Goal: Use online tool/utility: Utilize a website feature to perform a specific function

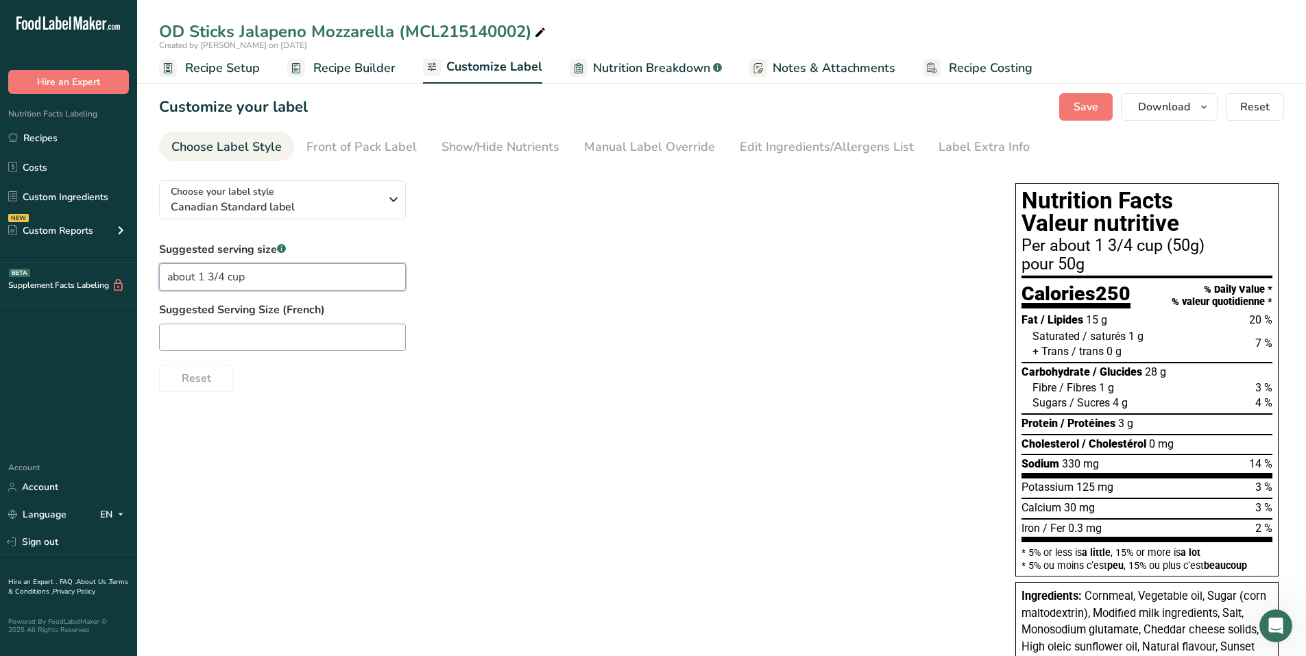
type input "about 1 3/4 cup"
click at [174, 341] on input "text" at bounding box center [282, 337] width 247 height 27
type input "environ 1 3/4 tasse"
click at [360, 137] on link "Front of Pack Label" at bounding box center [361, 147] width 110 height 31
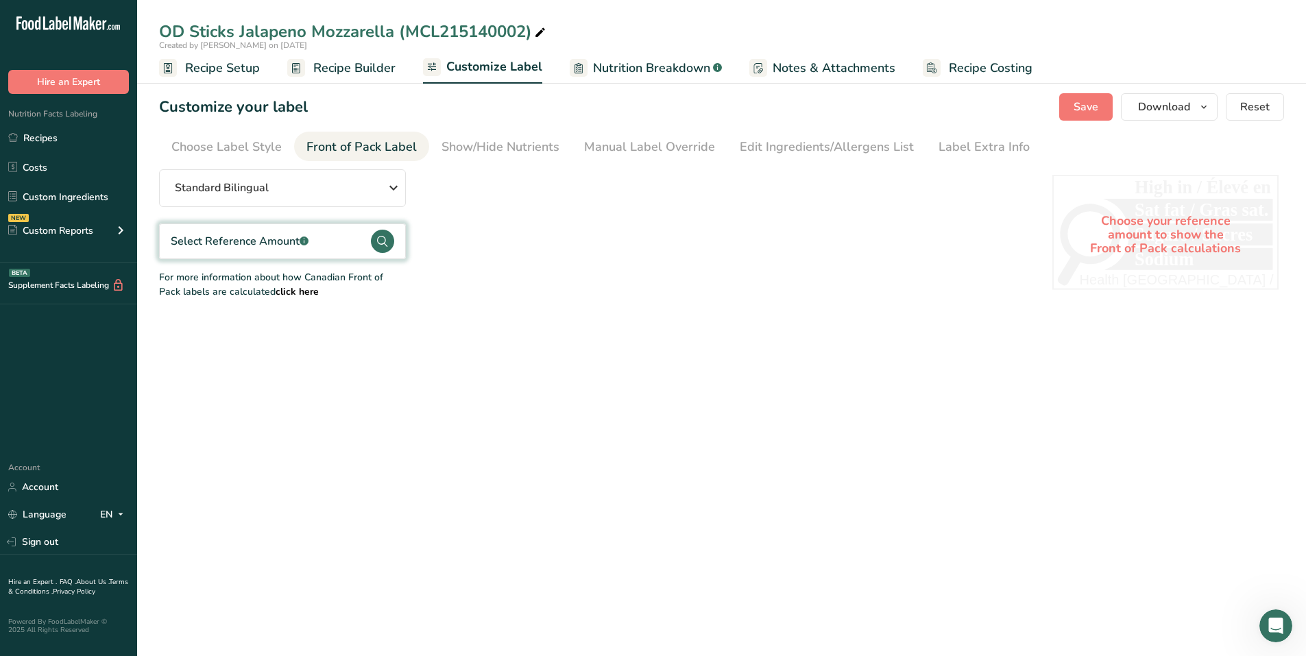
click at [381, 246] on circle at bounding box center [382, 241] width 23 height 23
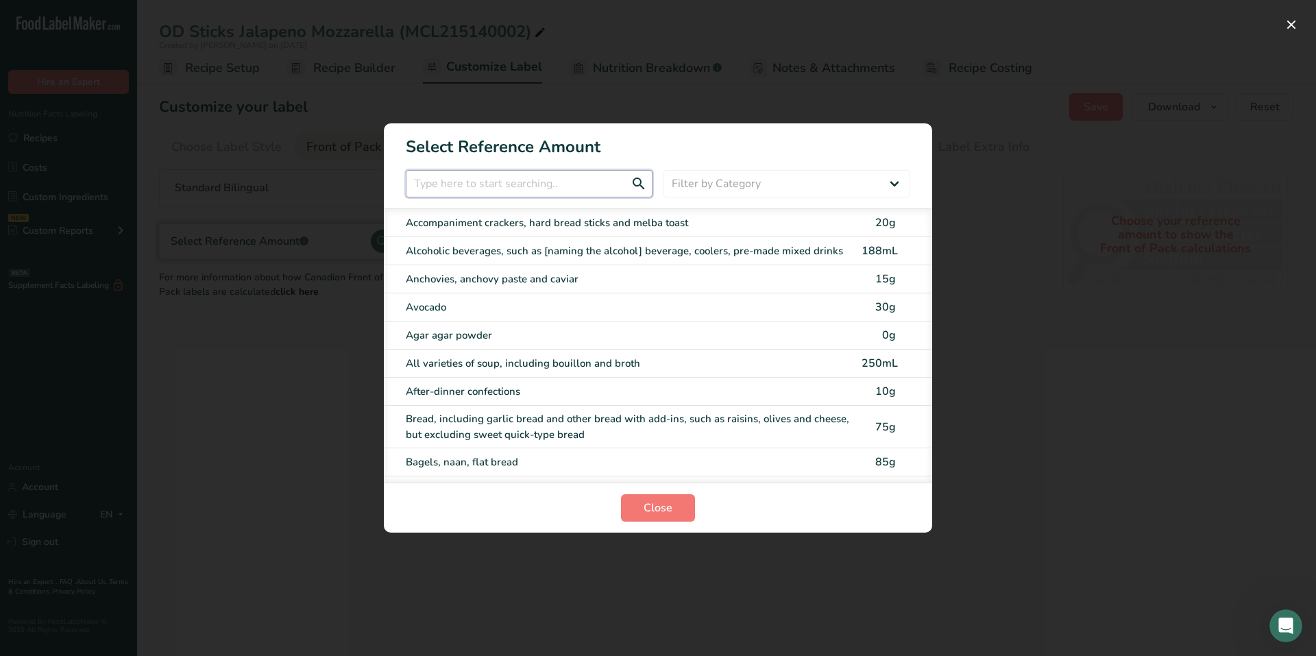
click at [535, 192] on input "FOP Category Selection Modal" at bounding box center [529, 183] width 247 height 27
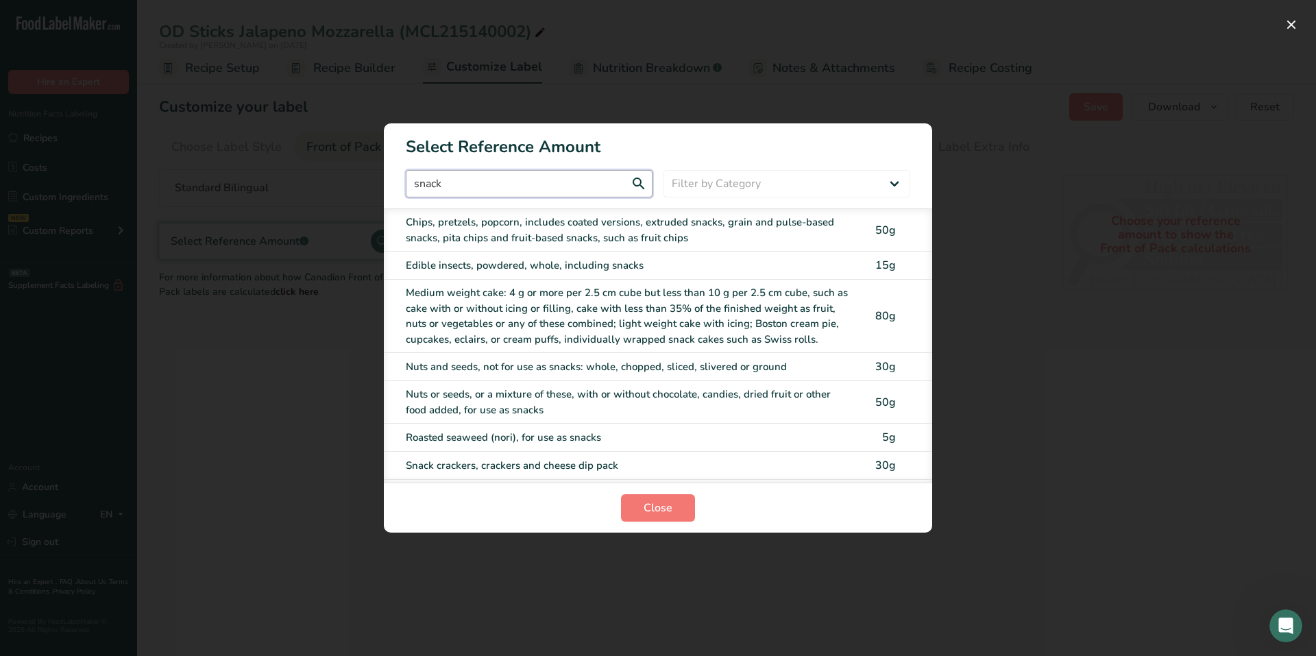
type input "snack"
click at [541, 221] on div "Chips, pretzels, popcorn, includes coated versions, extruded snacks, grain and …" at bounding box center [630, 230] width 448 height 31
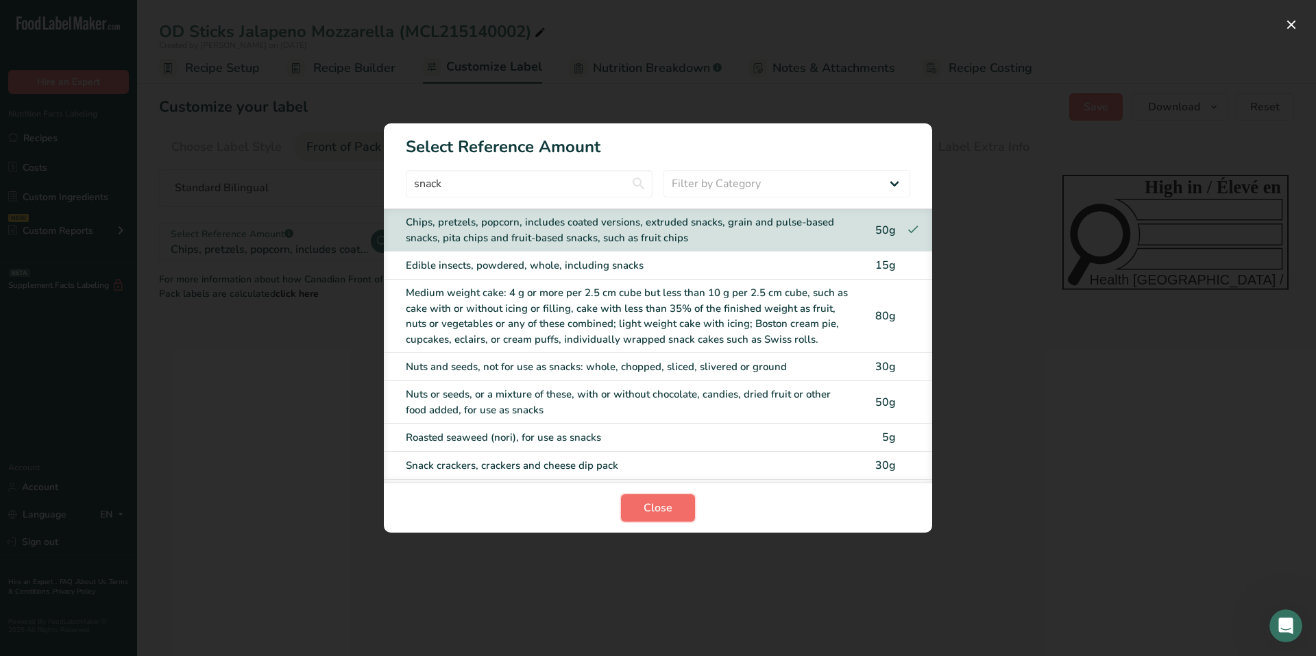
click at [678, 506] on button "Close" at bounding box center [658, 507] width 74 height 27
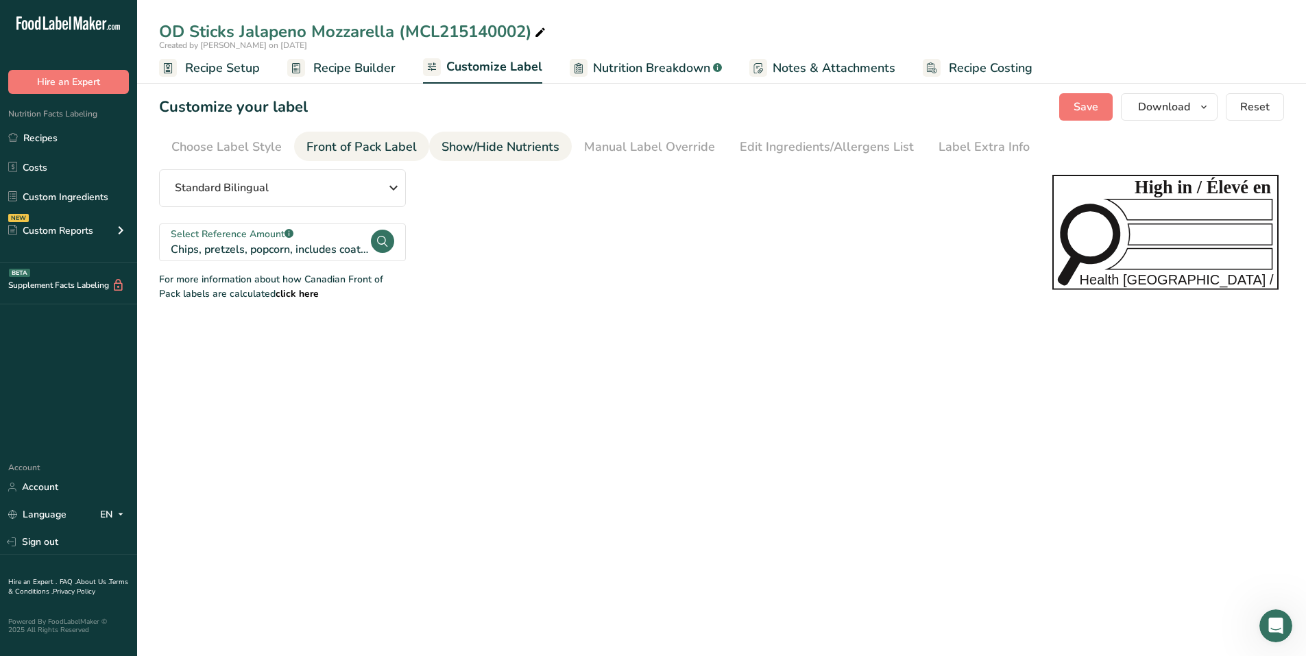
click at [513, 141] on div "Show/Hide Nutrients" at bounding box center [500, 147] width 118 height 19
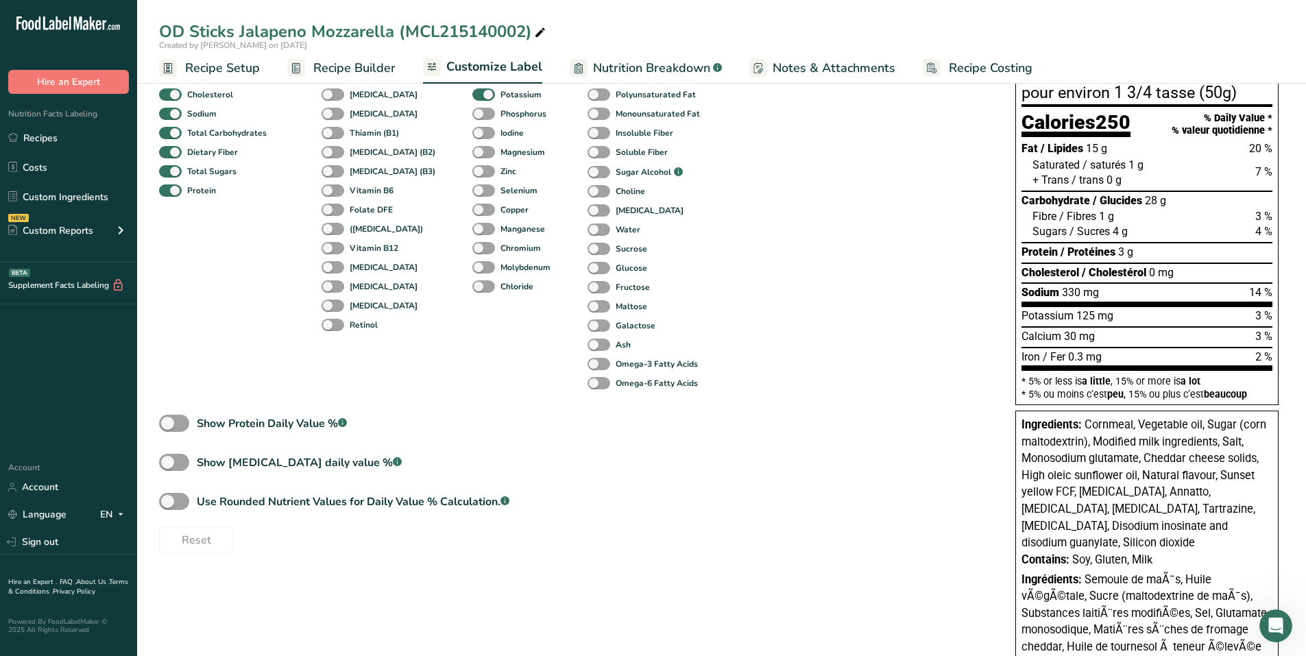
scroll to position [314, 0]
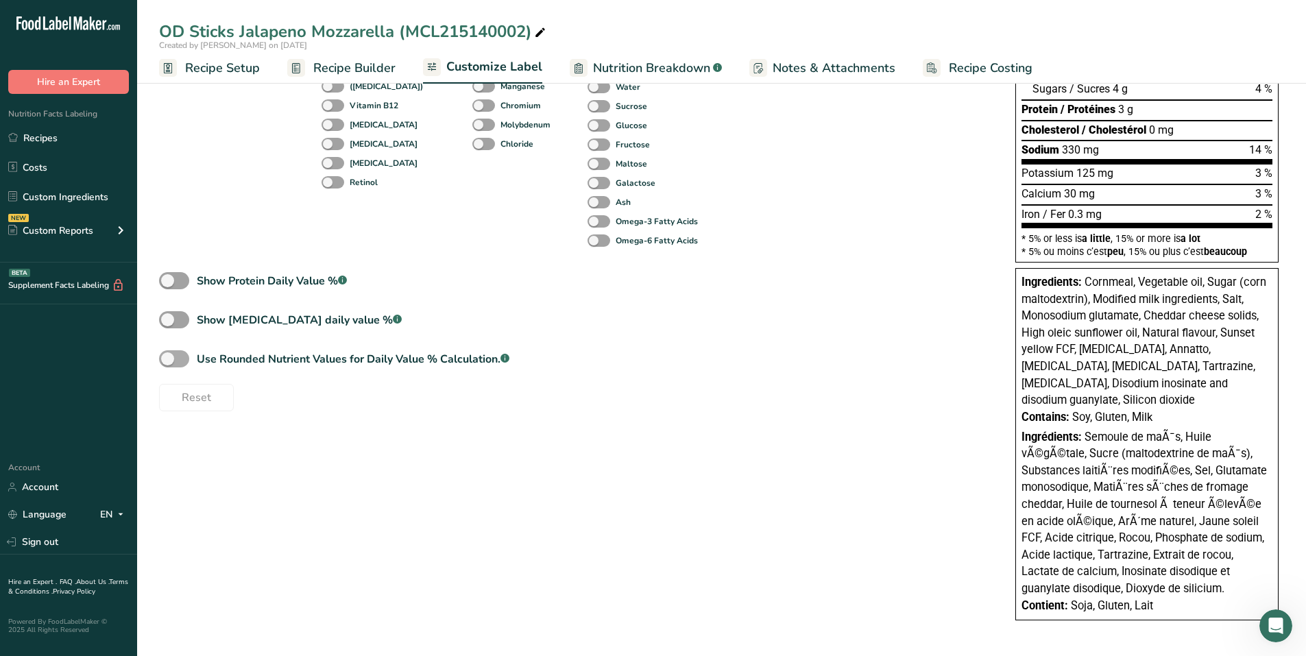
click at [187, 360] on span at bounding box center [174, 358] width 30 height 17
click at [168, 360] on input "Use Rounded Nutrient Values for Daily Value % Calculation. .a-a{fill:#347362;}.…" at bounding box center [163, 358] width 9 height 9
checkbox input "true"
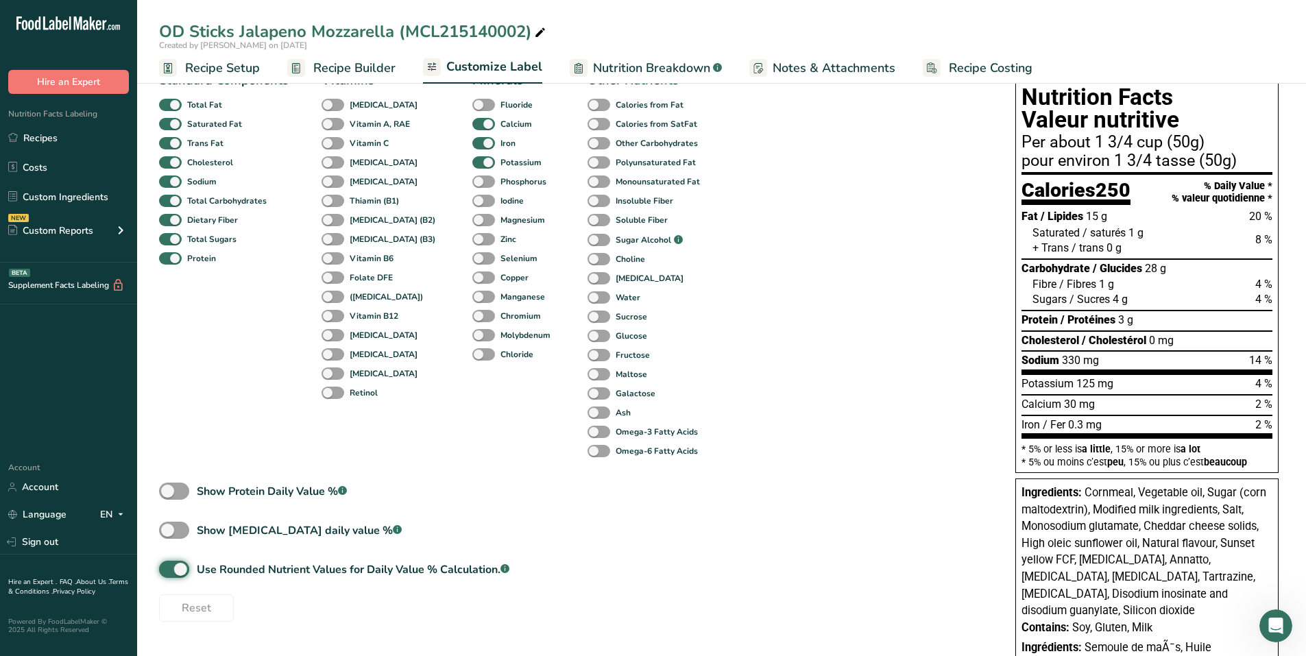
scroll to position [0, 0]
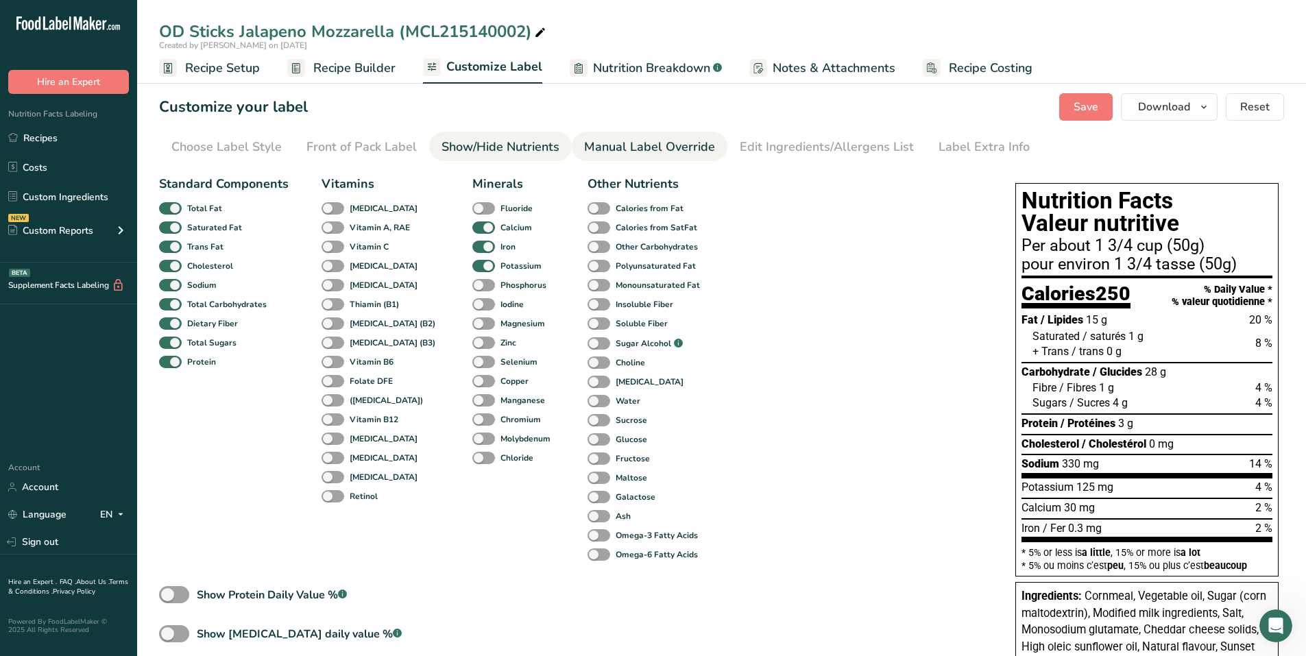
click at [694, 137] on link "Manual Label Override" at bounding box center [649, 147] width 131 height 31
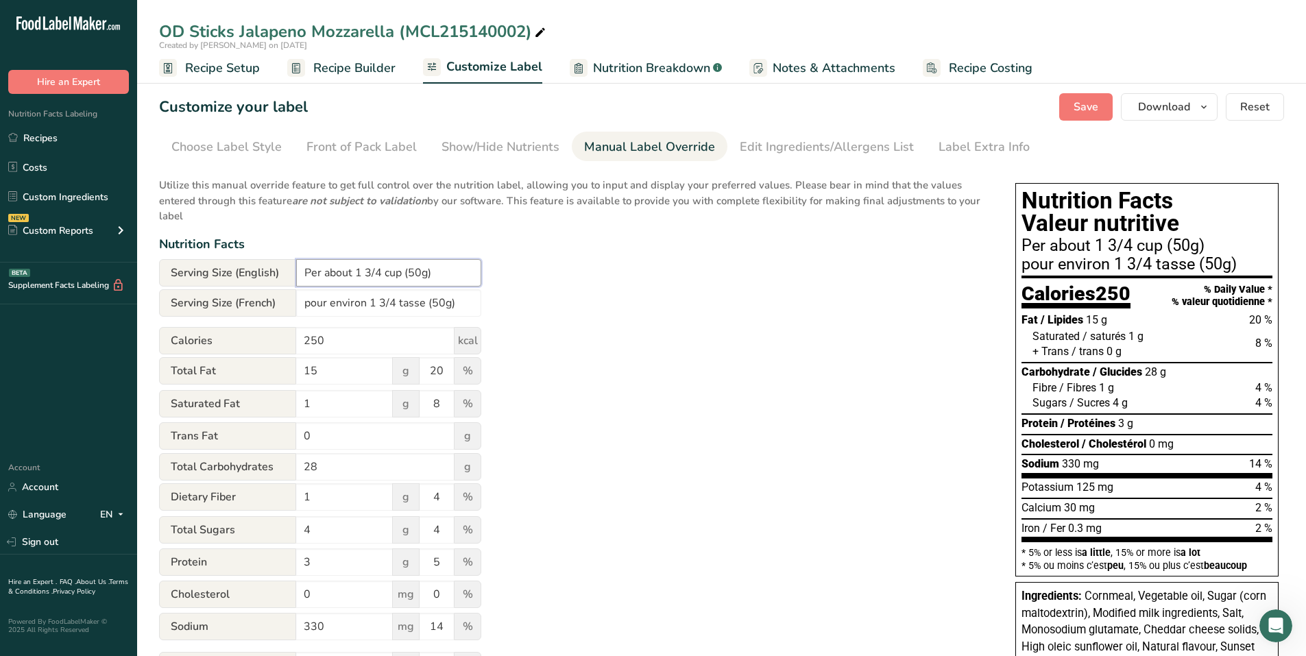
click at [422, 273] on input "Per about 1 3/4 cup (50g)" at bounding box center [388, 272] width 185 height 27
type input "Per about 1 3/4 cup (50 g)"
click at [442, 306] on input "pour environ 1 3/4 tasse (50g)" at bounding box center [388, 302] width 185 height 27
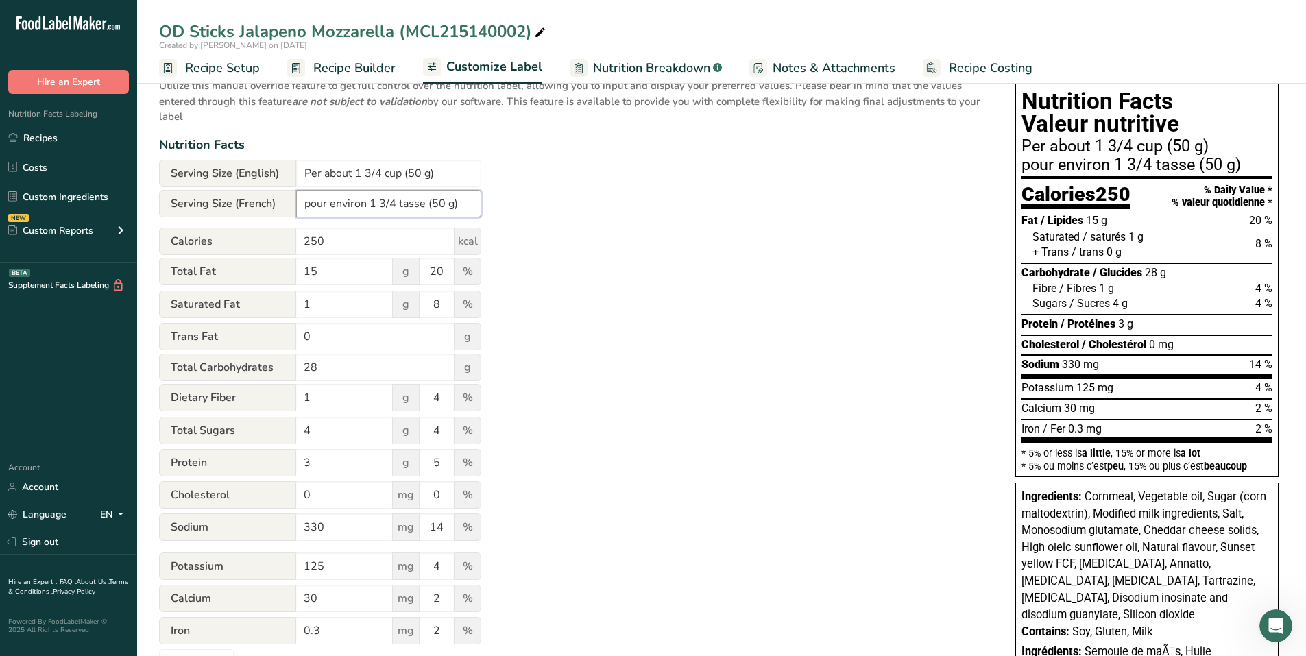
scroll to position [69, 0]
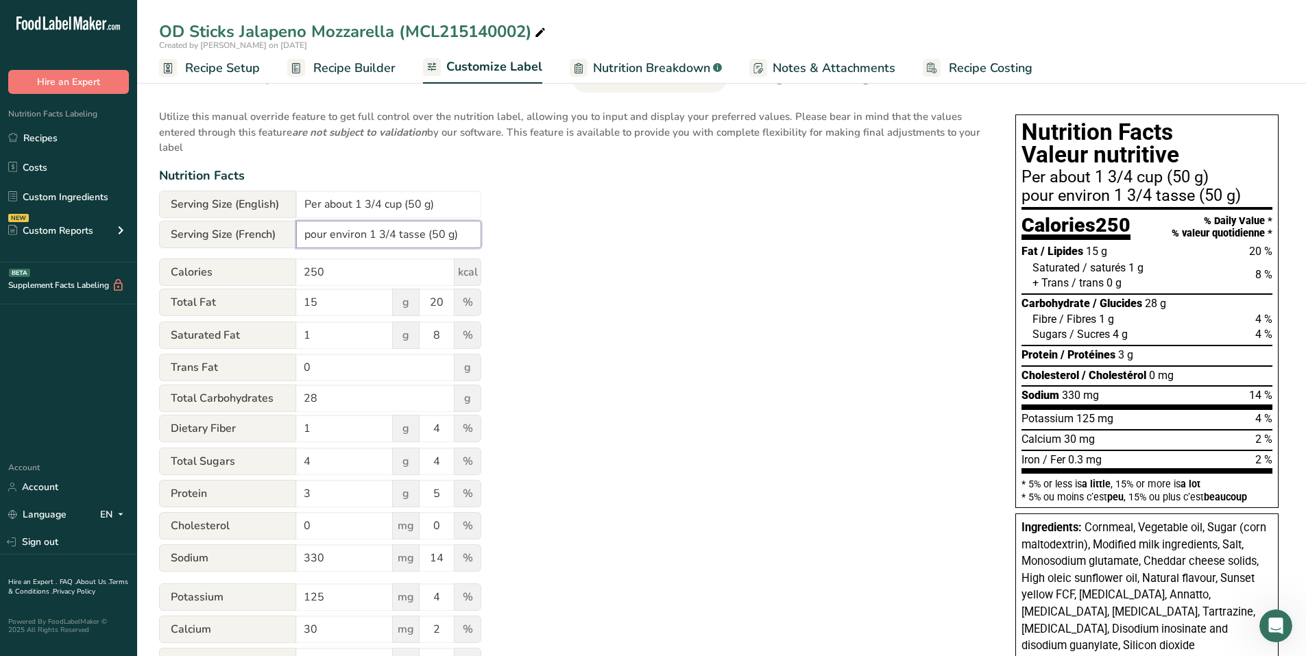
type input "pour environ 1 3/4 tasse (50 g)"
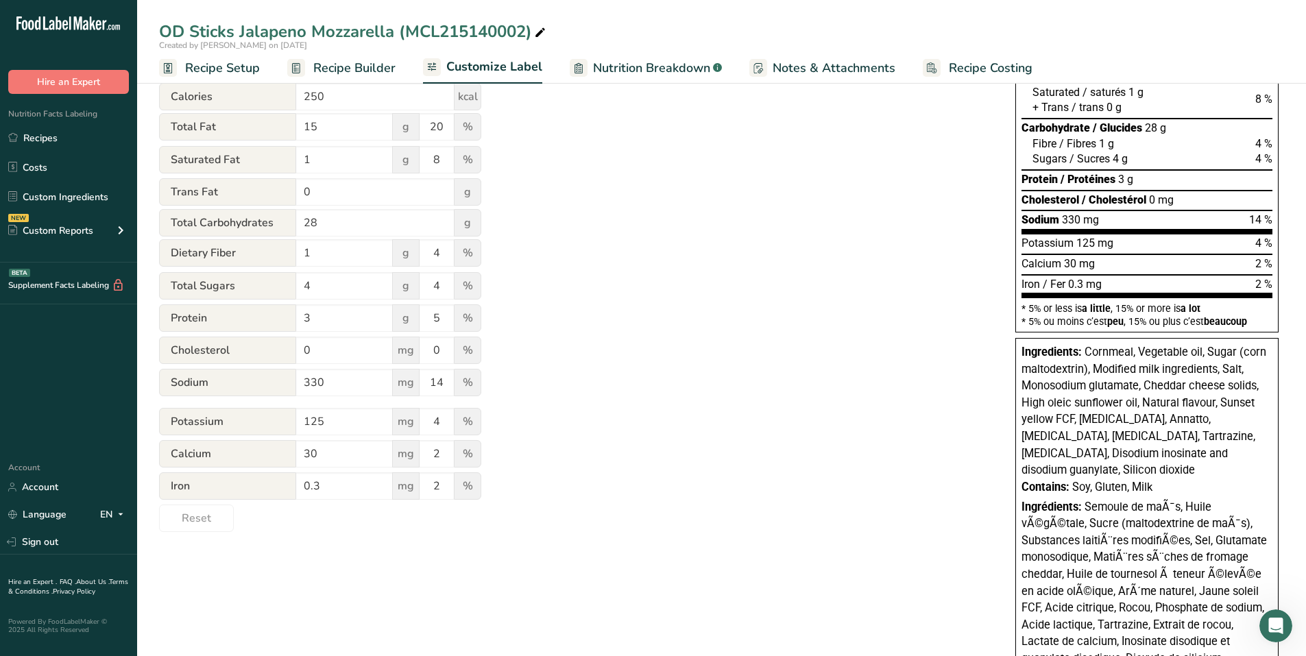
scroll to position [0, 0]
